Goal: Navigation & Orientation: Find specific page/section

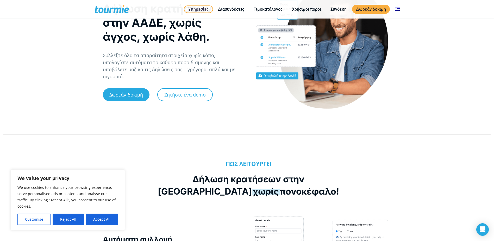
scroll to position [86, 0]
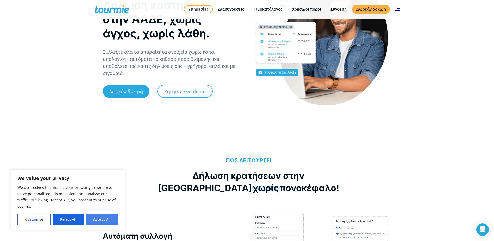
click at [104, 216] on button "Accept All" at bounding box center [102, 218] width 32 height 11
checkbox input "true"
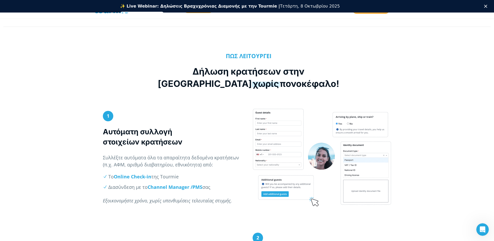
scroll to position [0, 0]
click at [171, 188] on strong "Channel Manager /" at bounding box center [170, 187] width 45 height 6
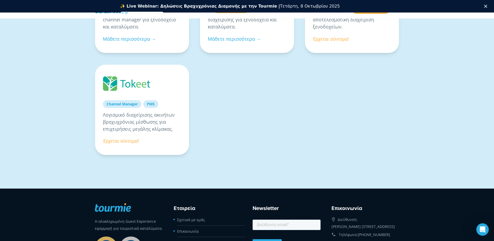
scroll to position [490, 0]
